Goal: Find specific page/section

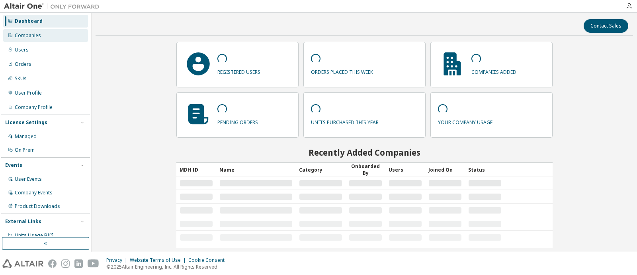
click at [32, 33] on div "Companies" at bounding box center [28, 35] width 26 height 6
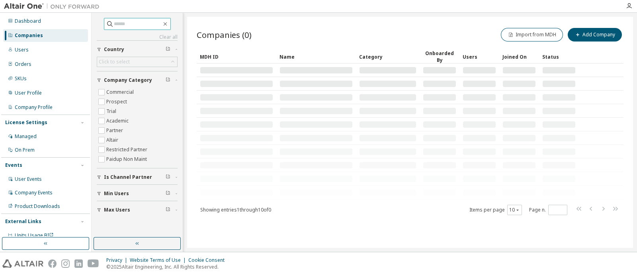
click at [135, 25] on input "text" at bounding box center [138, 24] width 48 height 8
type input "*"
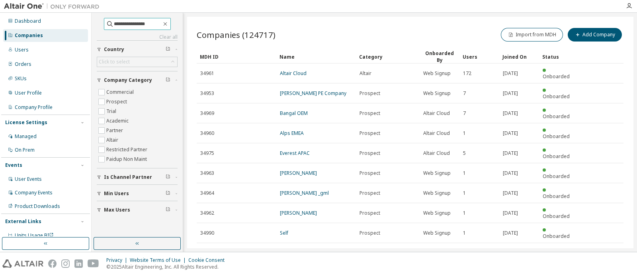
type input "**********"
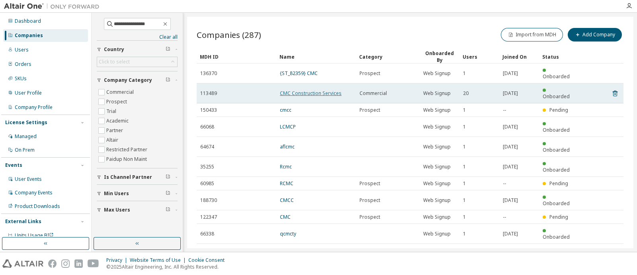
click at [325, 90] on link "CMC Construction Services" at bounding box center [311, 93] width 62 height 7
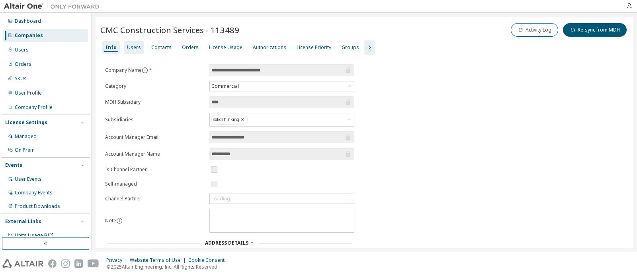
click at [131, 44] on div "Users" at bounding box center [134, 47] width 14 height 6
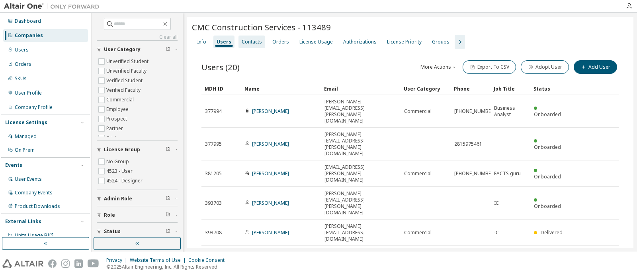
click at [246, 41] on div "Contacts" at bounding box center [252, 42] width 20 height 6
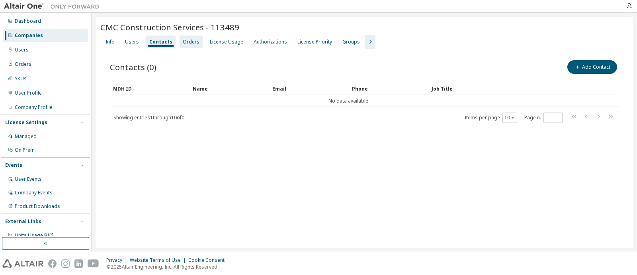
click at [191, 41] on div "Orders" at bounding box center [191, 42] width 17 height 6
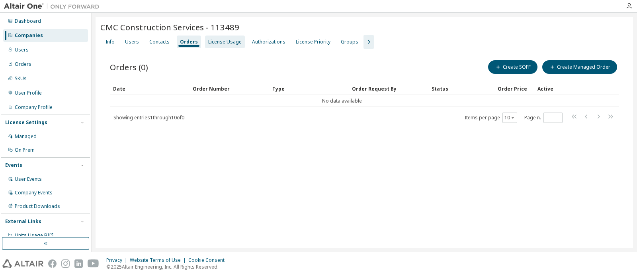
click at [219, 44] on div "License Usage" at bounding box center [224, 42] width 33 height 6
